Goal: Submit feedback/report problem

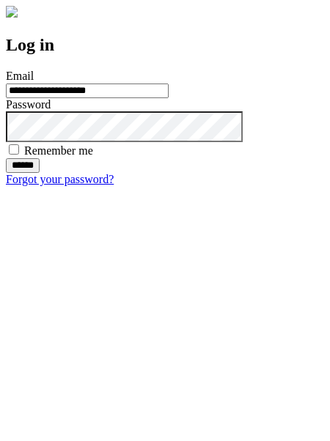
click at [40, 173] on input "******" at bounding box center [23, 165] width 34 height 15
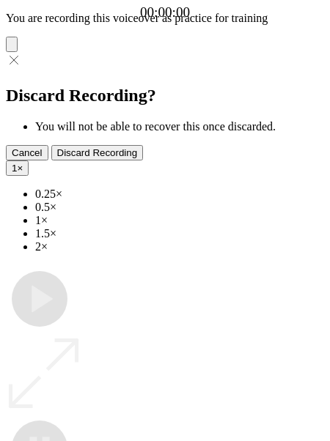
type input "**********"
